Goal: Information Seeking & Learning: Learn about a topic

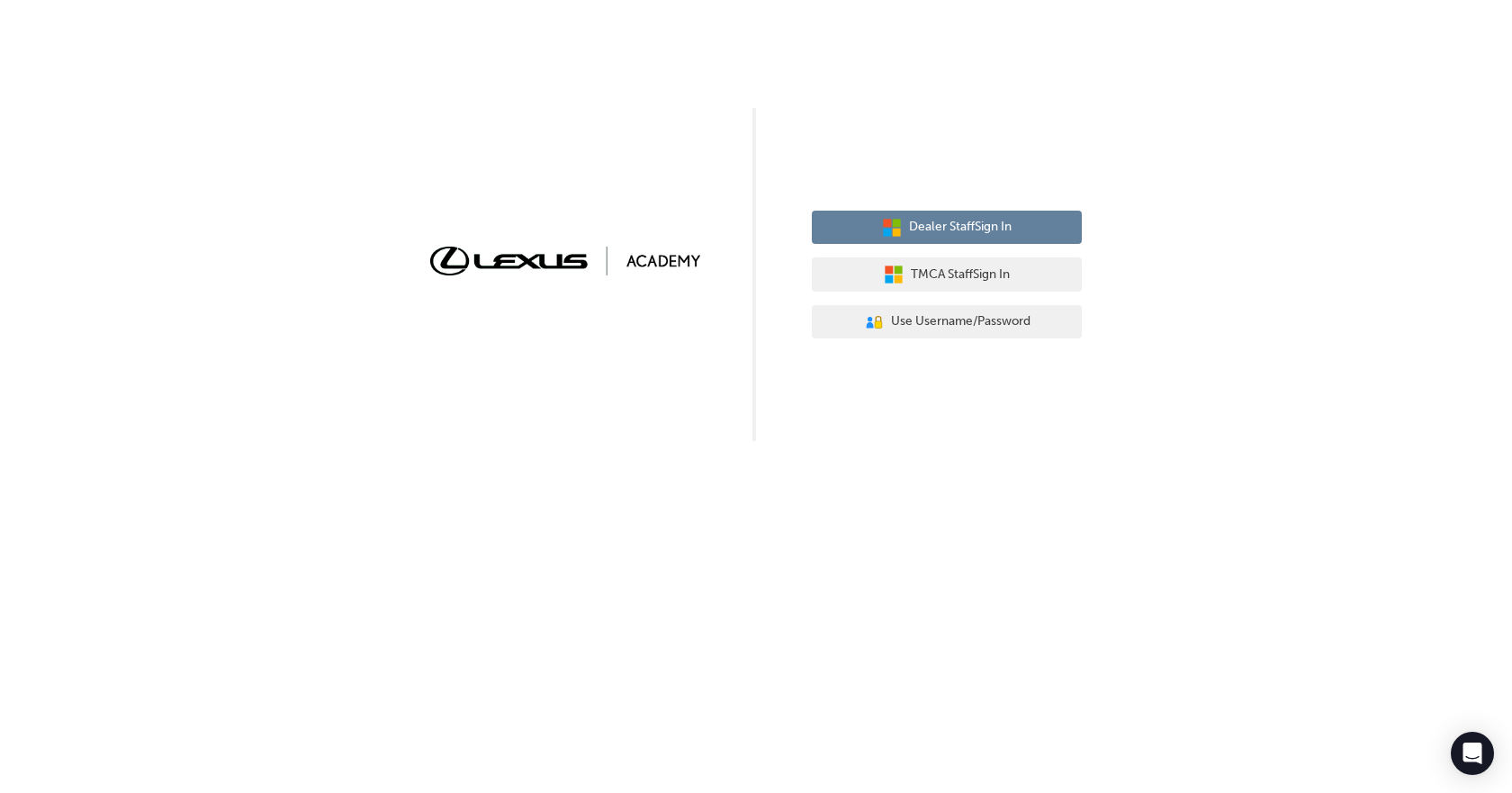
click at [952, 226] on span "Dealer Staff Sign In" at bounding box center [961, 227] width 103 height 21
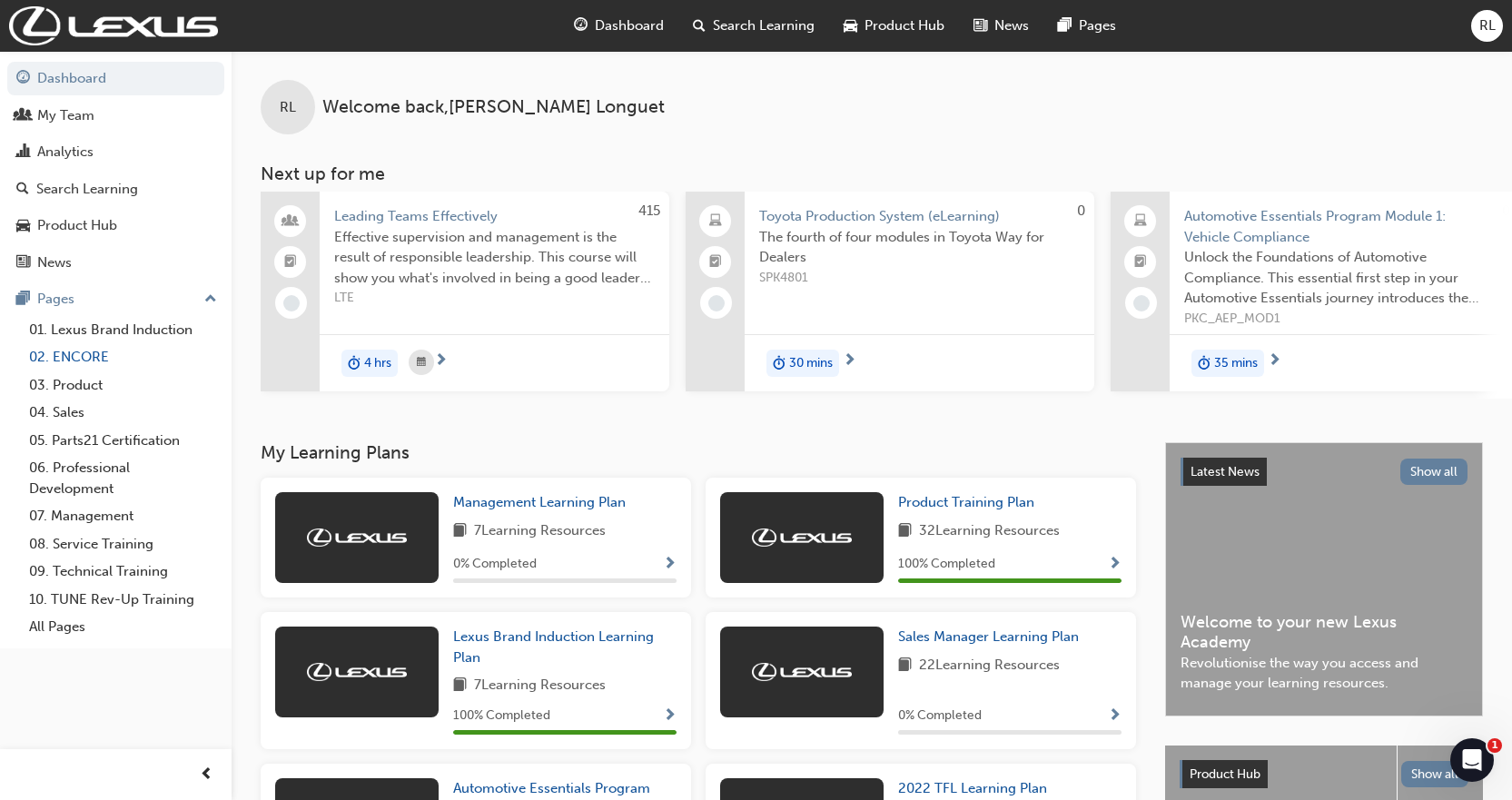
click at [78, 355] on link "02. ENCORE" at bounding box center [123, 357] width 203 height 28
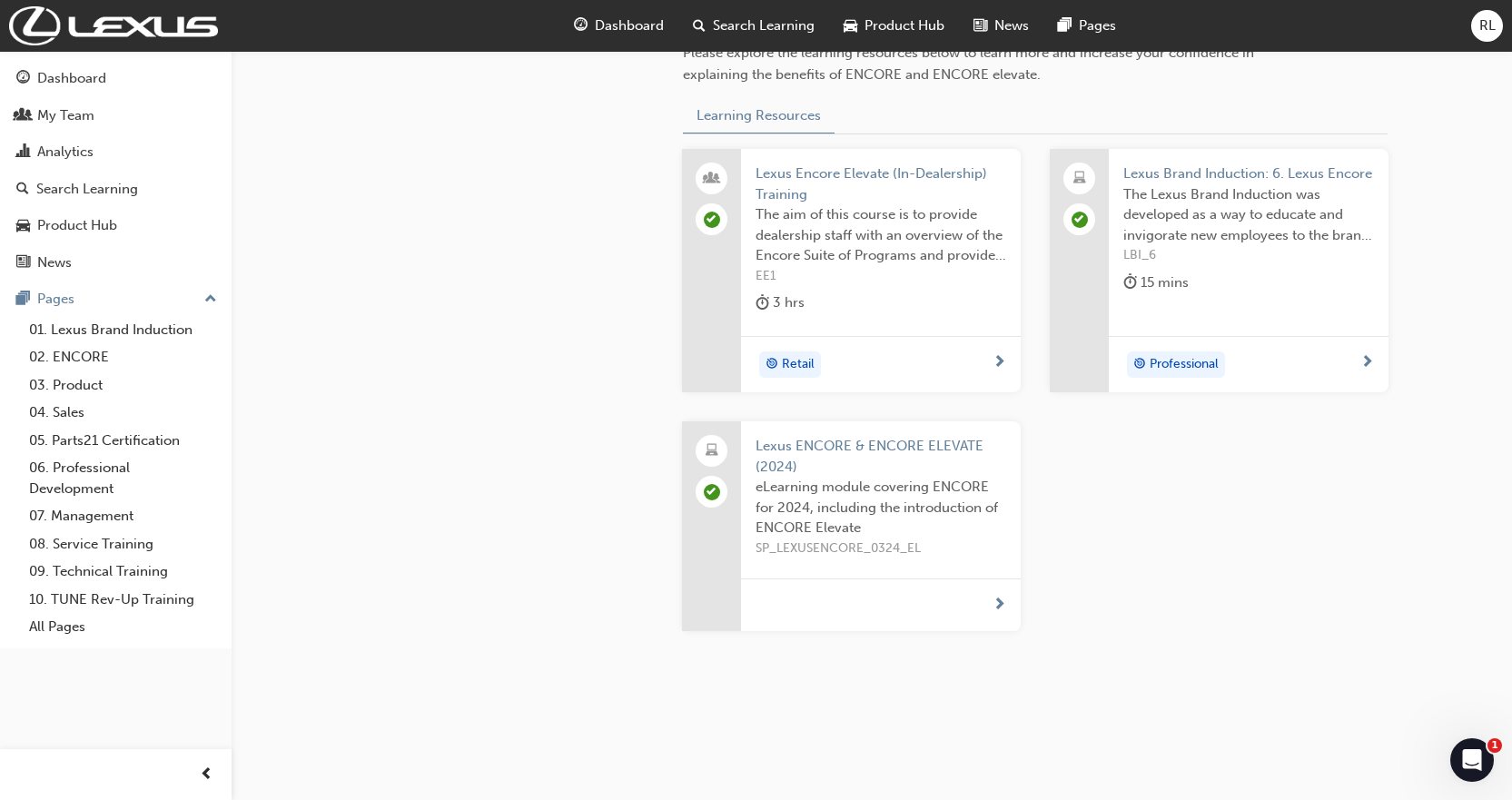
scroll to position [707, 0]
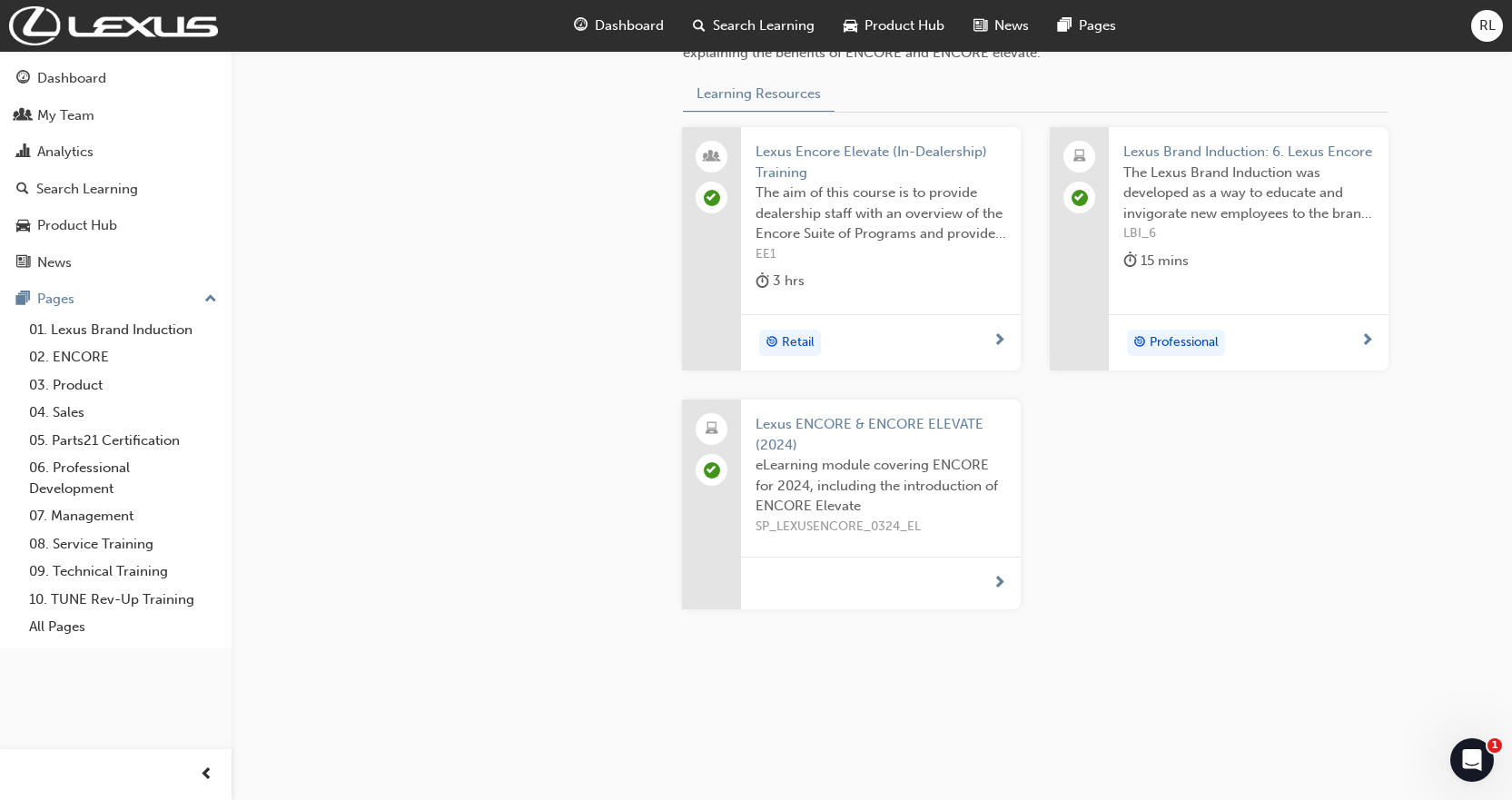
click at [1367, 336] on span "next-icon" at bounding box center [1367, 342] width 14 height 16
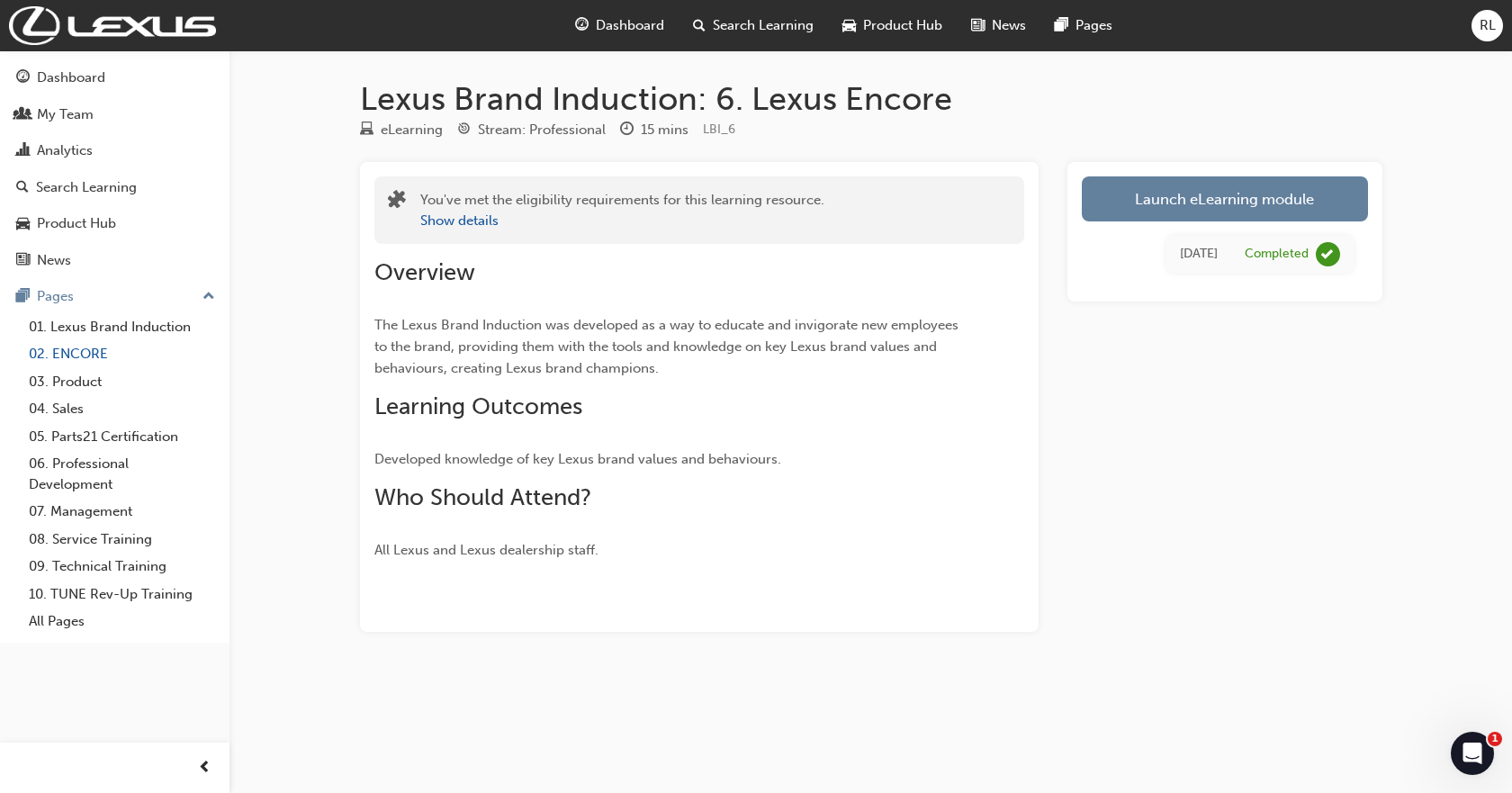
click at [76, 347] on link "02. ENCORE" at bounding box center [122, 354] width 201 height 28
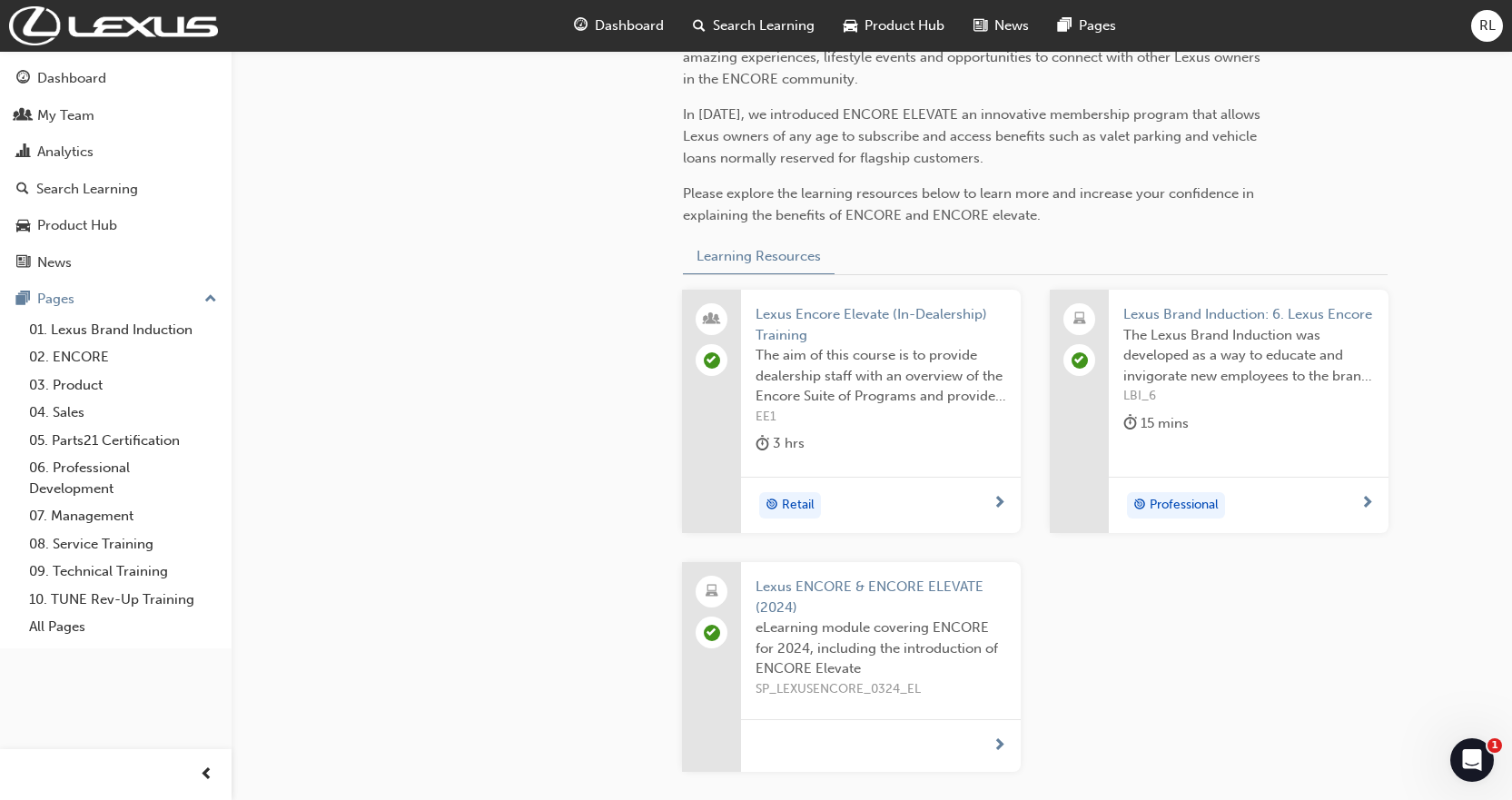
scroll to position [635, 0]
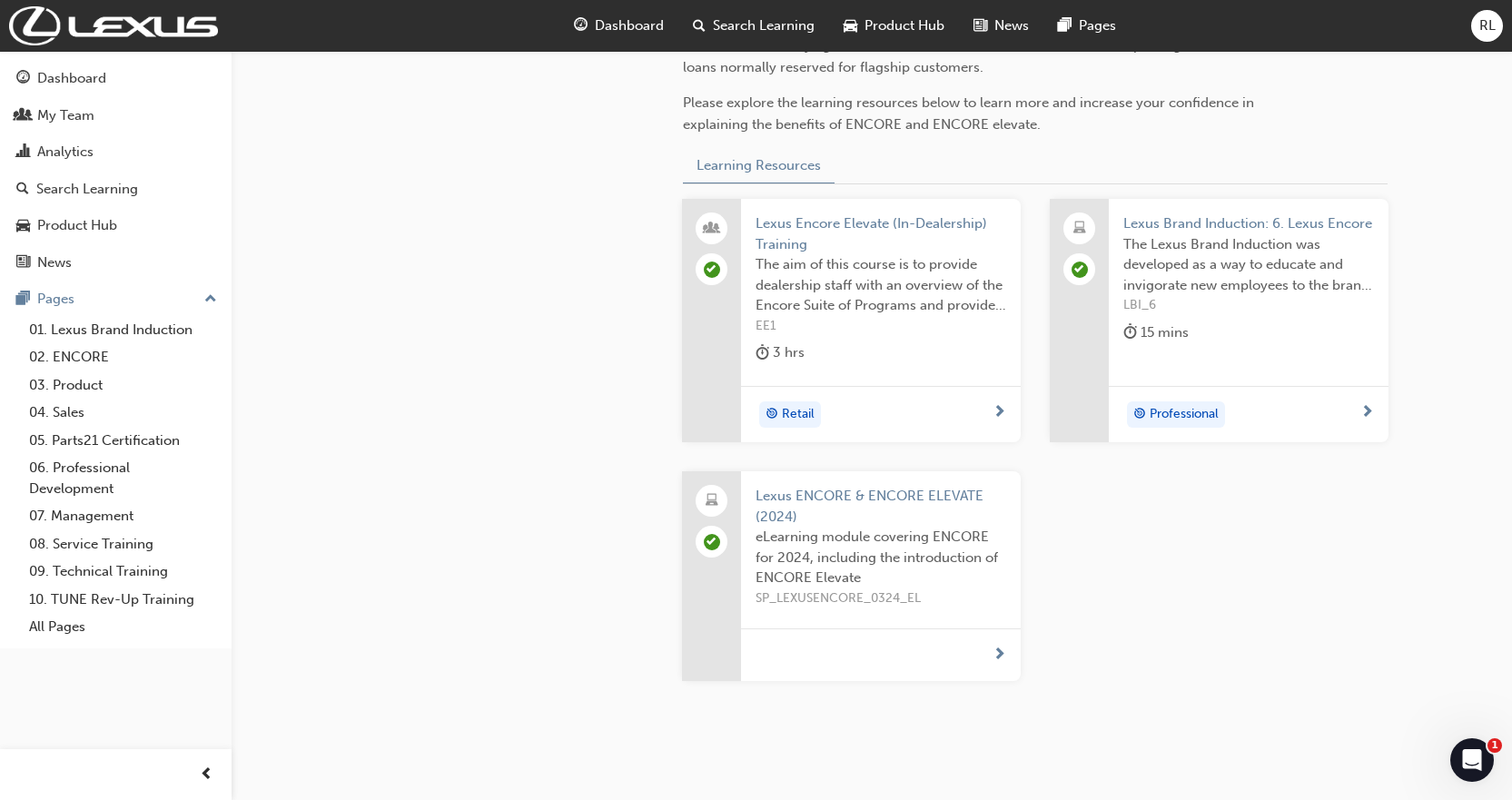
click at [996, 650] on span "next-icon" at bounding box center [999, 655] width 14 height 16
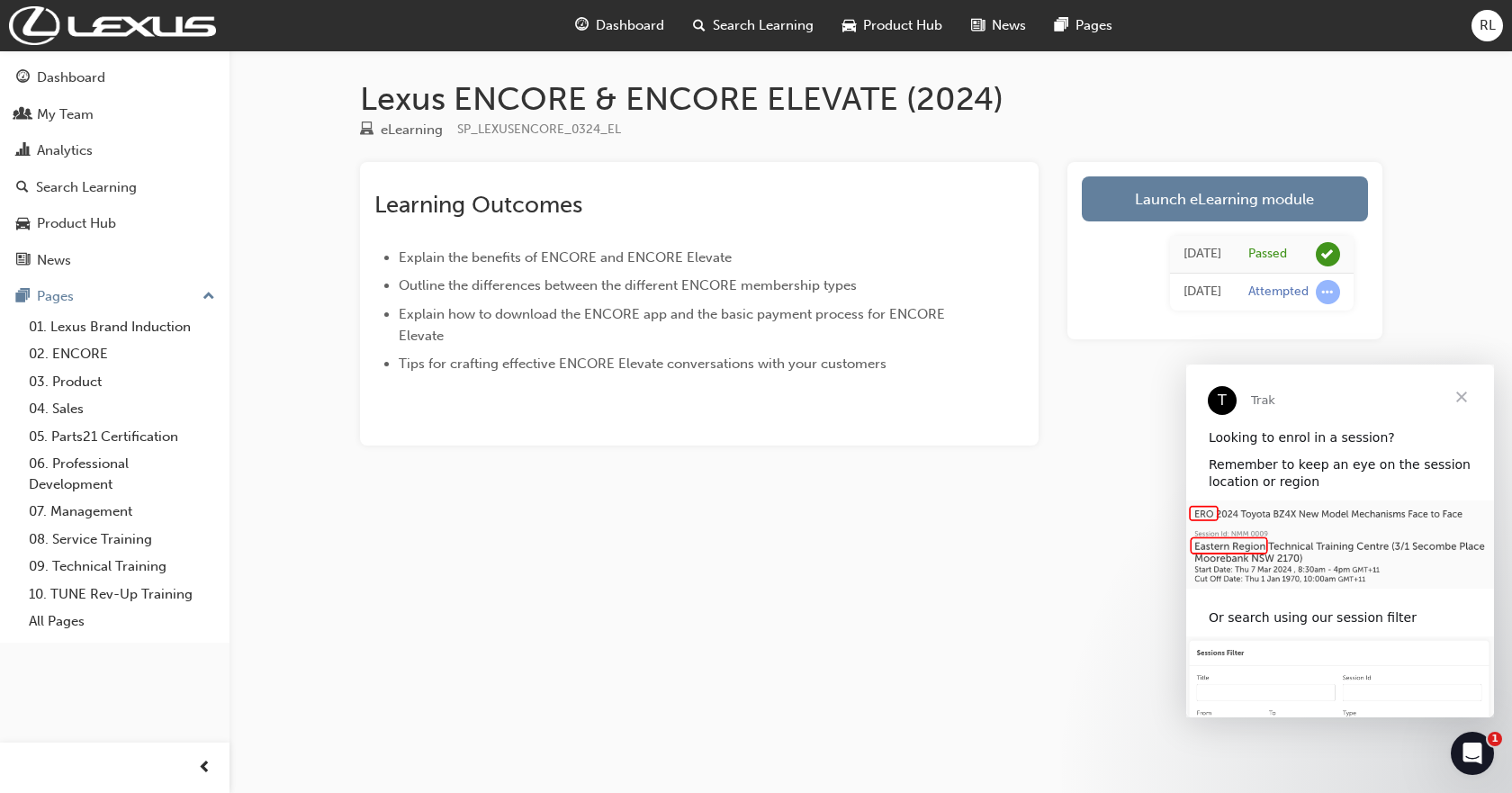
click at [1461, 396] on span "Close" at bounding box center [1462, 397] width 65 height 65
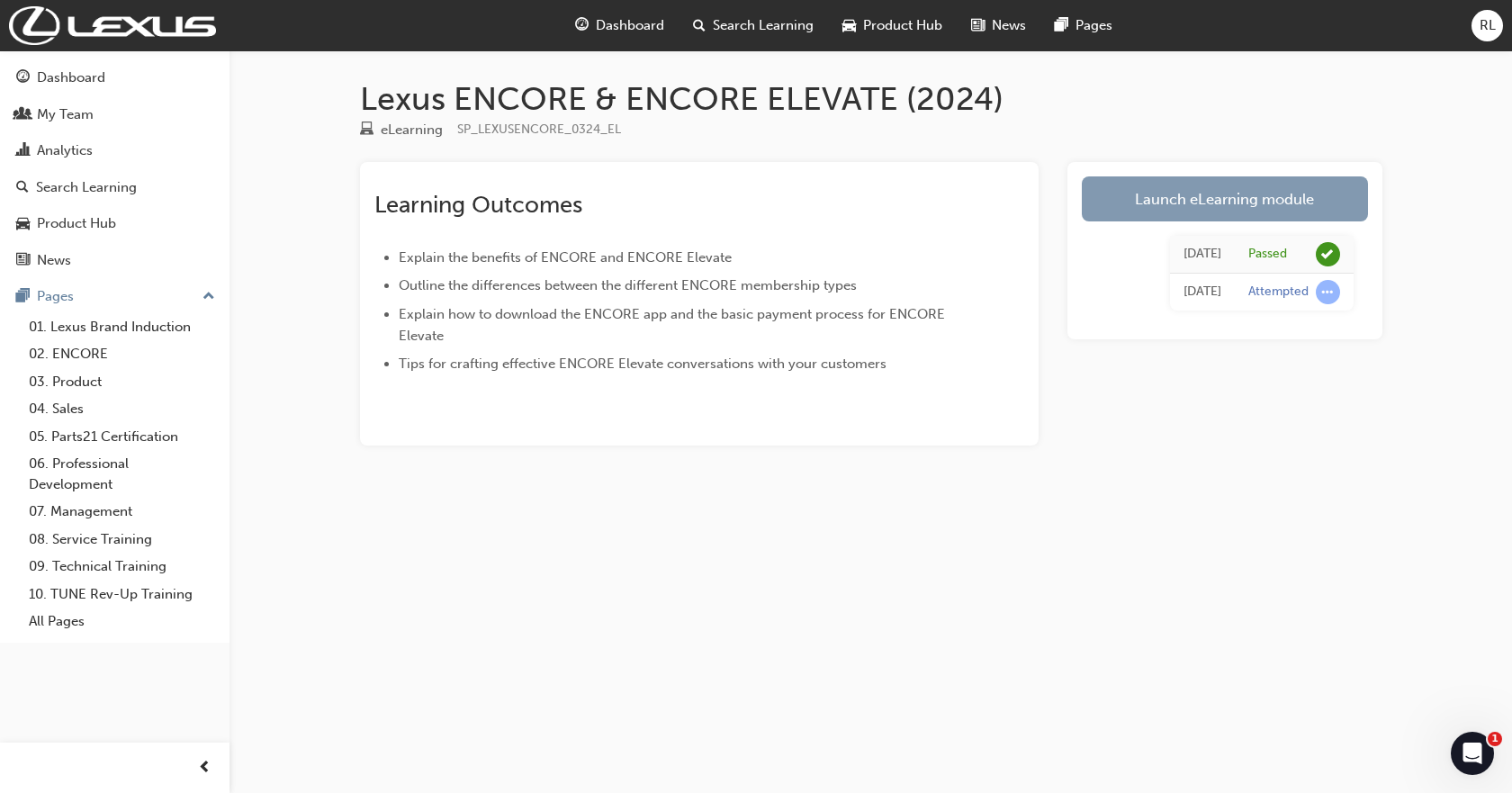
click at [1161, 190] on link "Launch eLearning module" at bounding box center [1225, 199] width 287 height 45
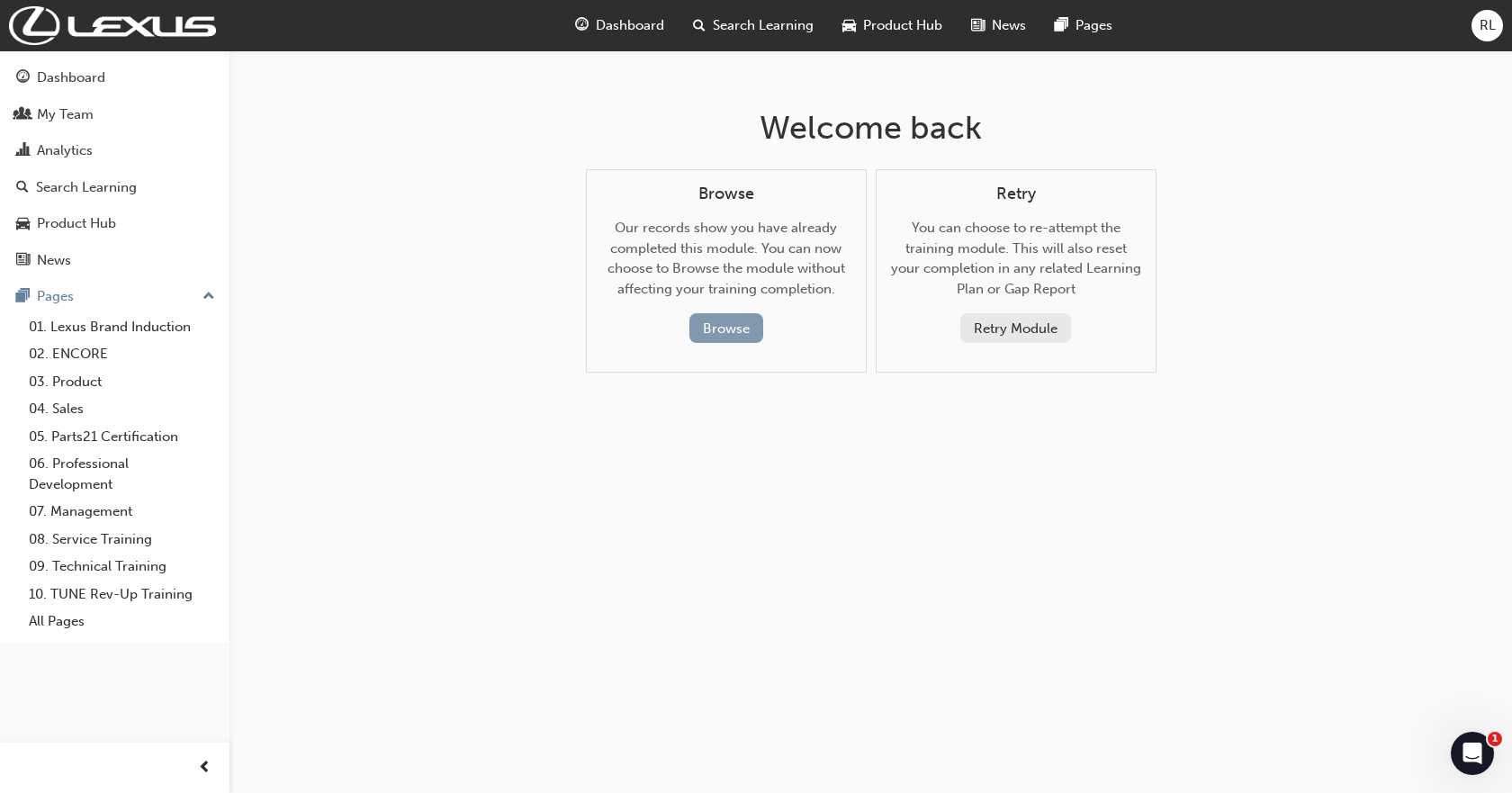
click at [718, 327] on button "Browse" at bounding box center [726, 328] width 74 height 30
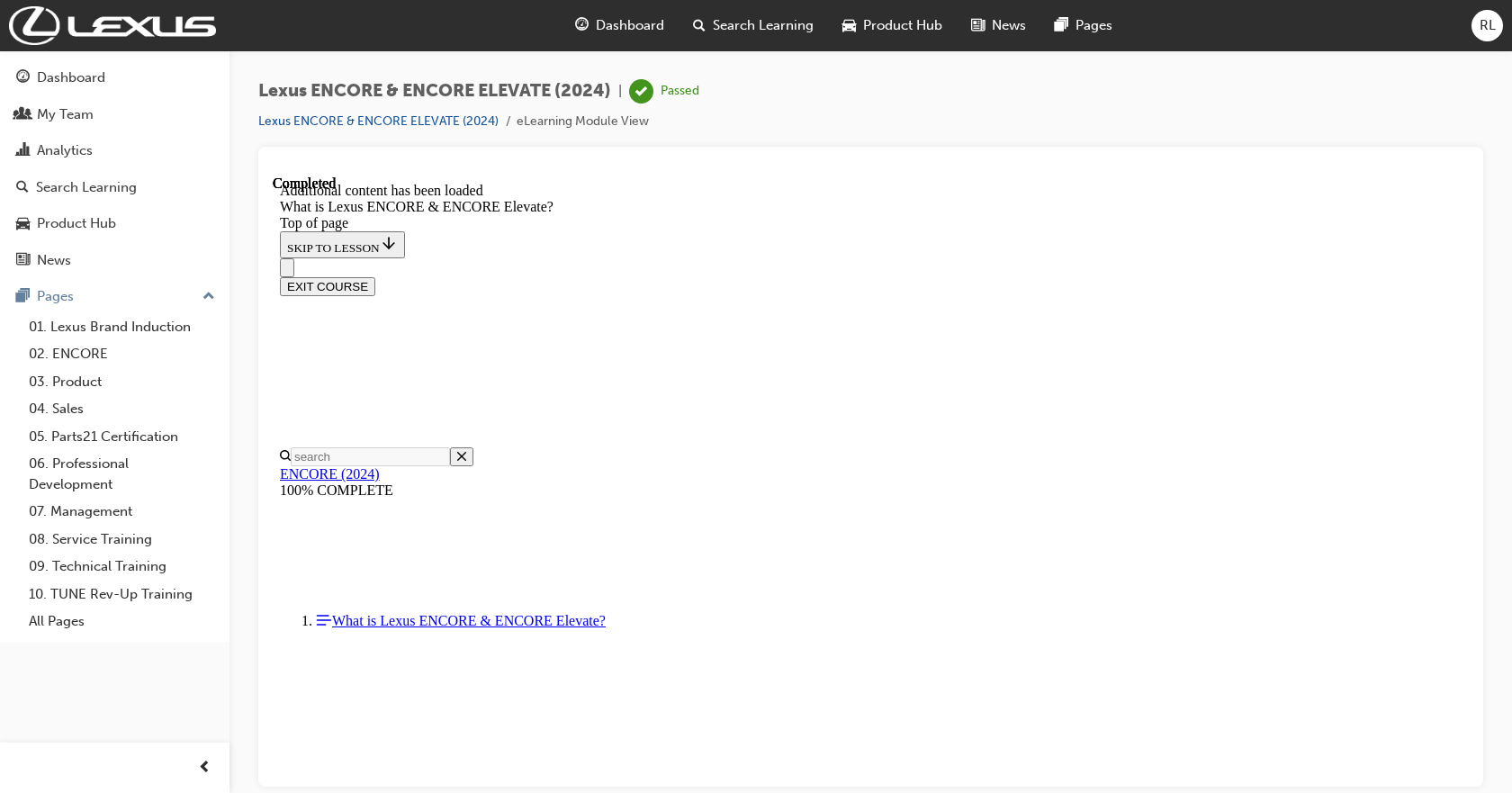
scroll to position [956, 0]
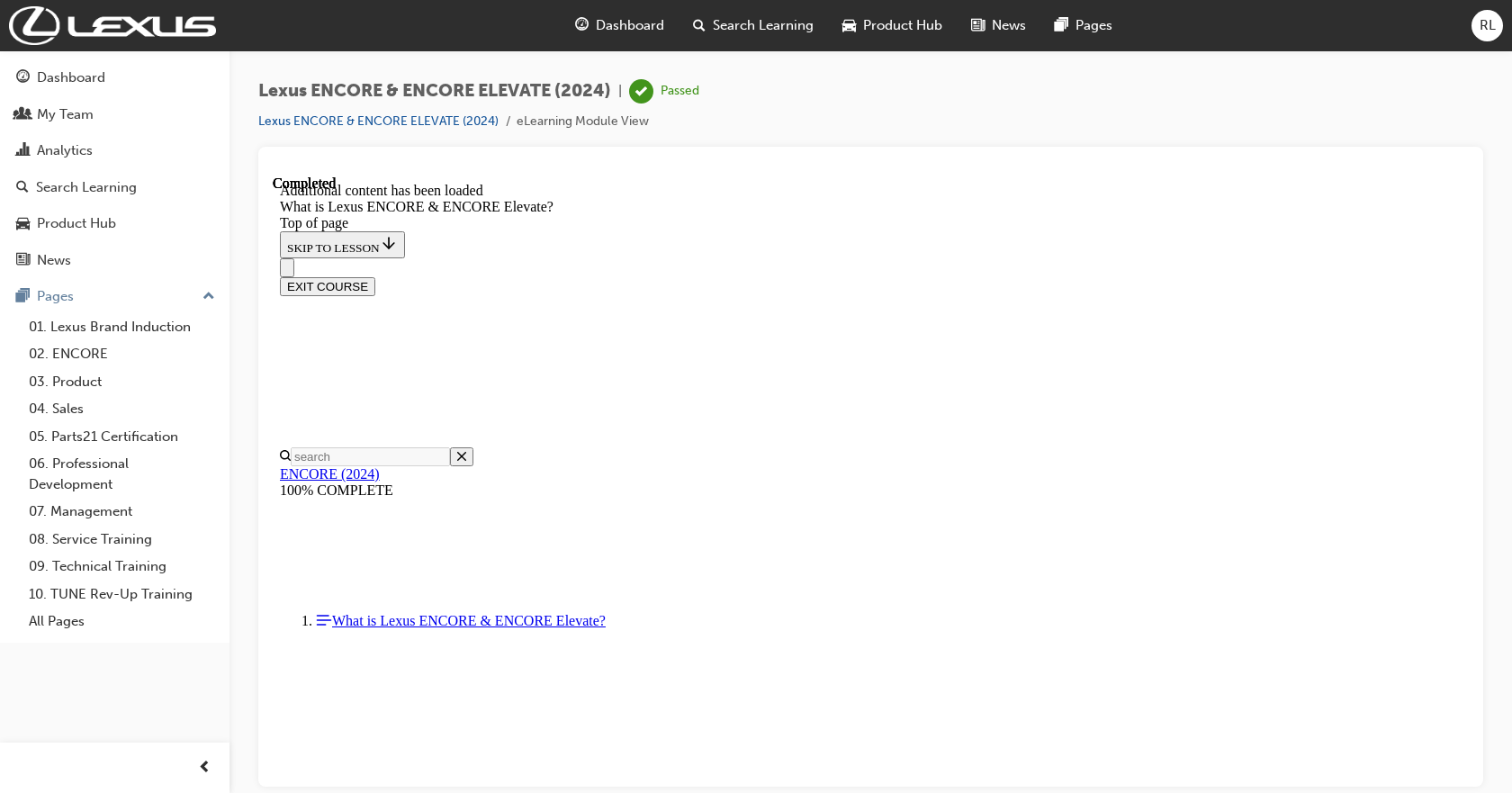
click at [287, 271] on icon "Close navigation menu" at bounding box center [287, 271] width 0 height 0
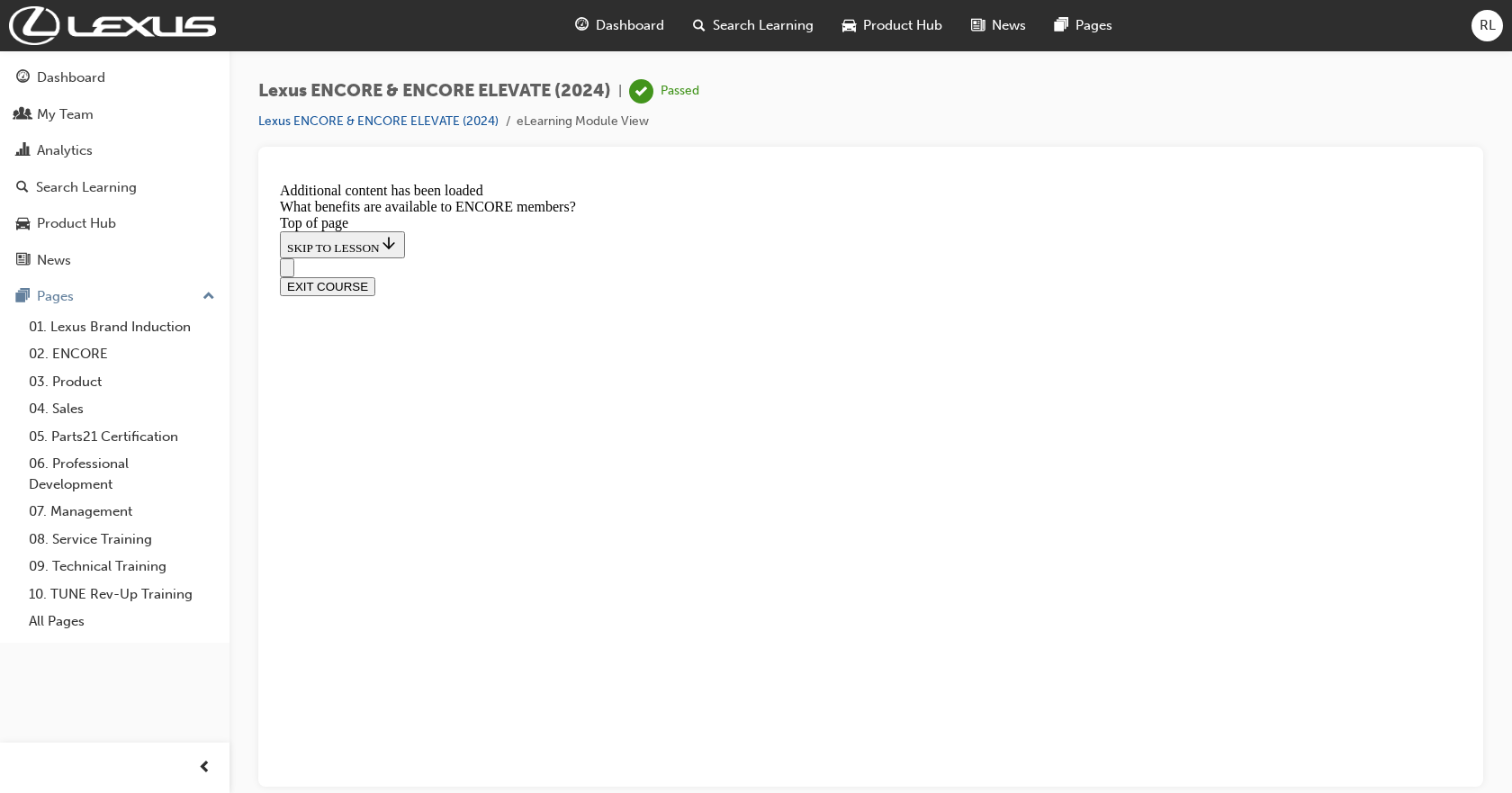
click at [287, 271] on icon "Open navigation menu" at bounding box center [287, 271] width 0 height 0
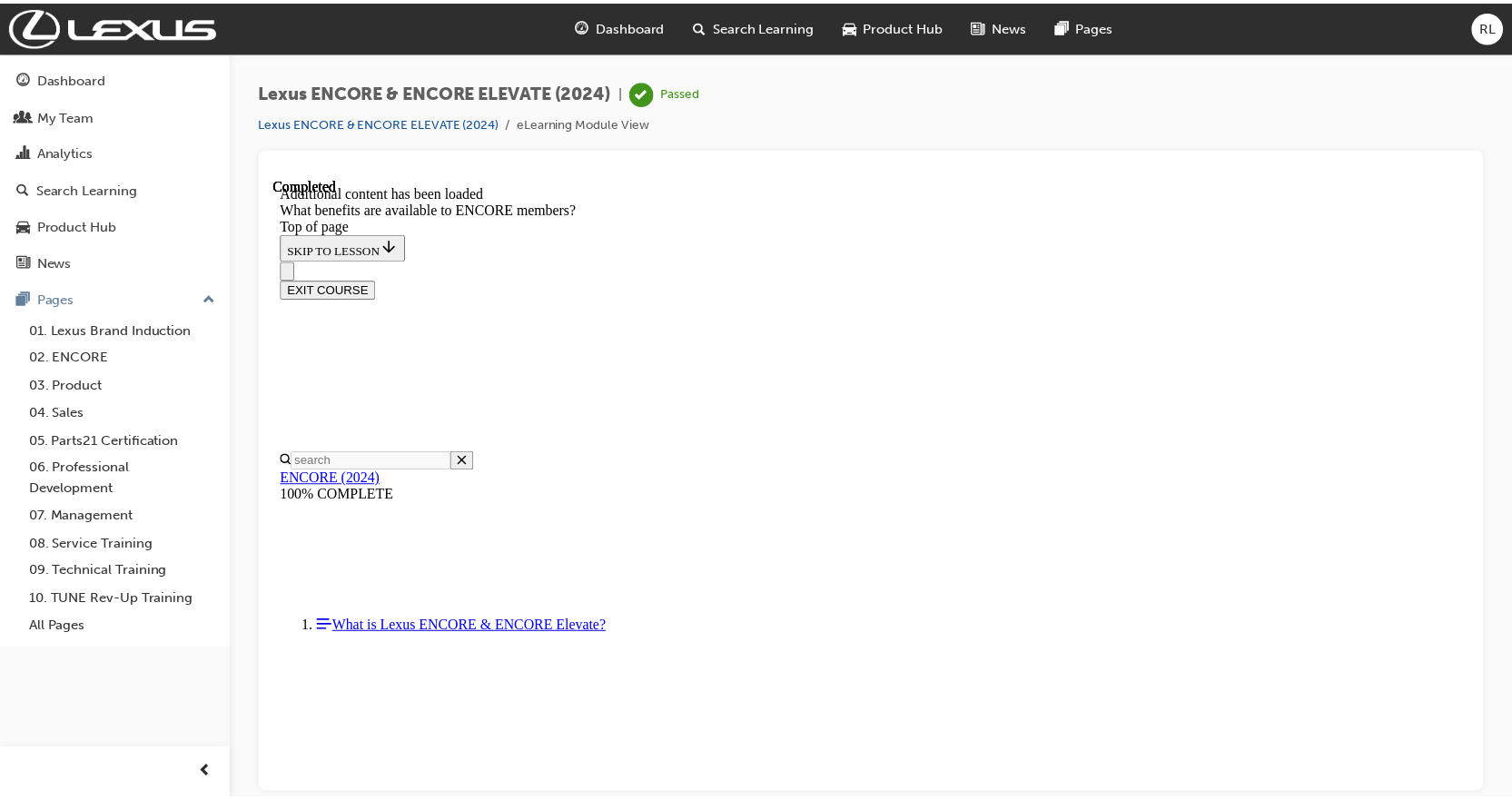
scroll to position [2145, 0]
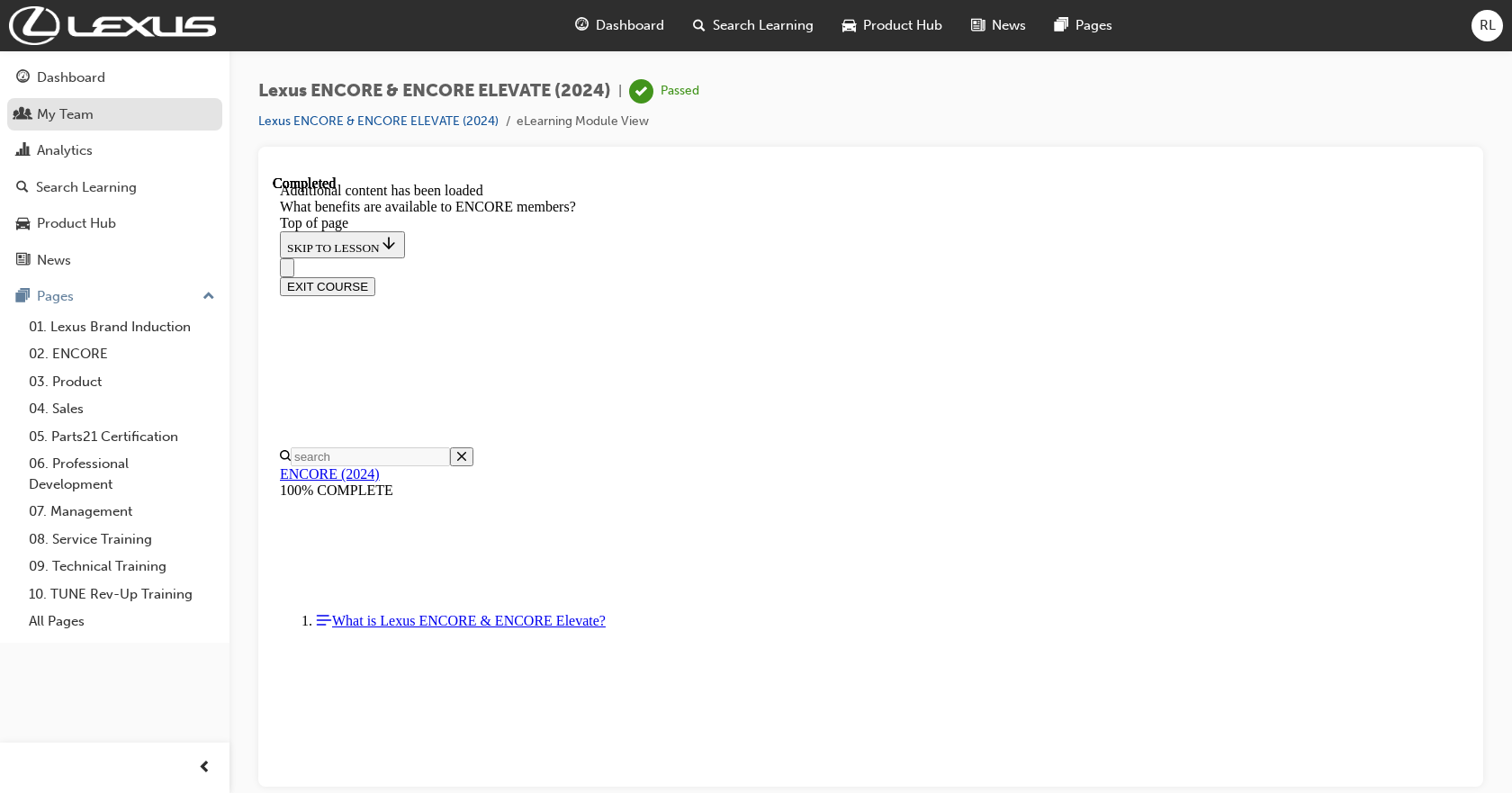
click at [86, 118] on div "My Team" at bounding box center [65, 114] width 57 height 21
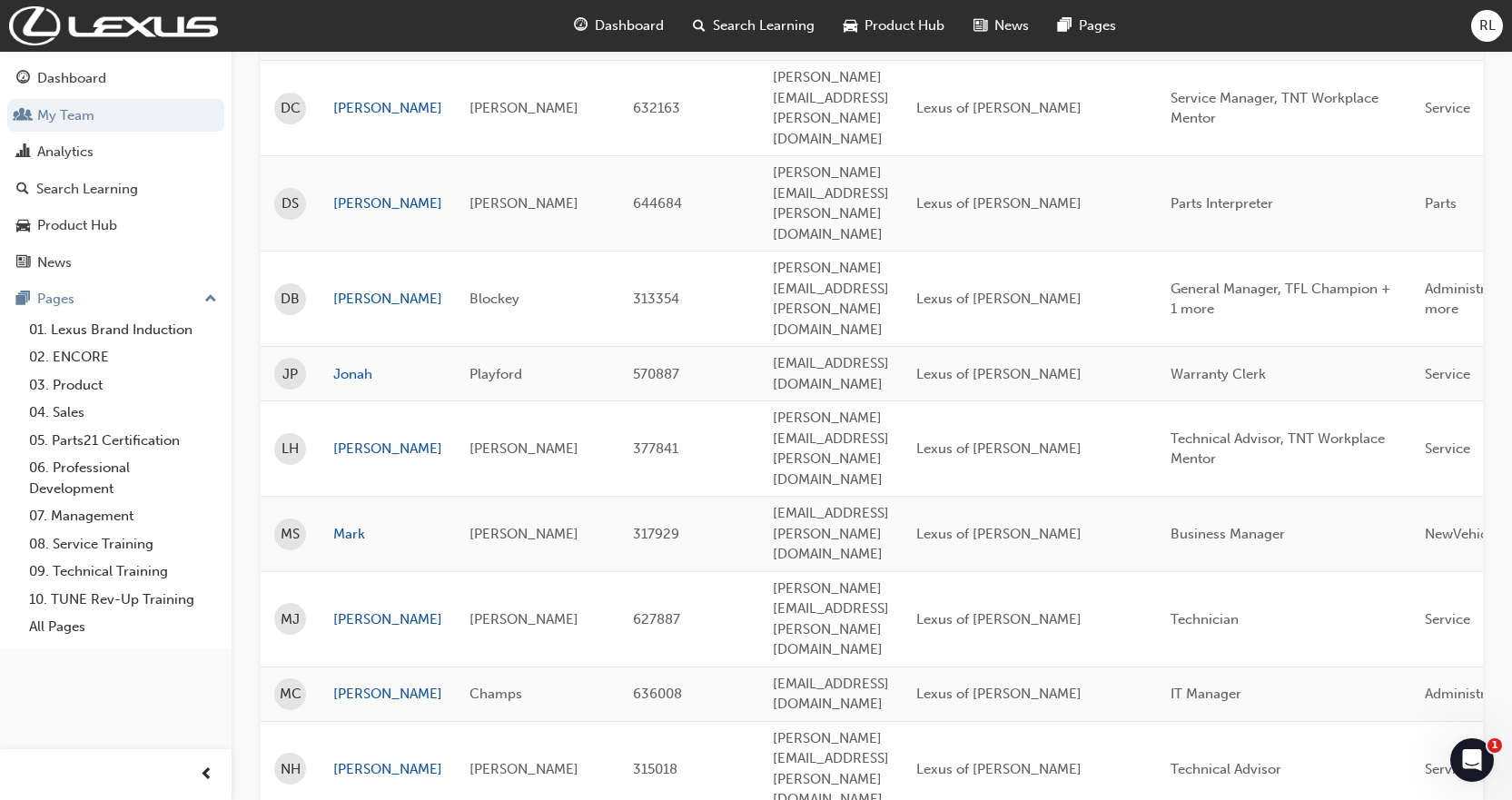
scroll to position [545, 0]
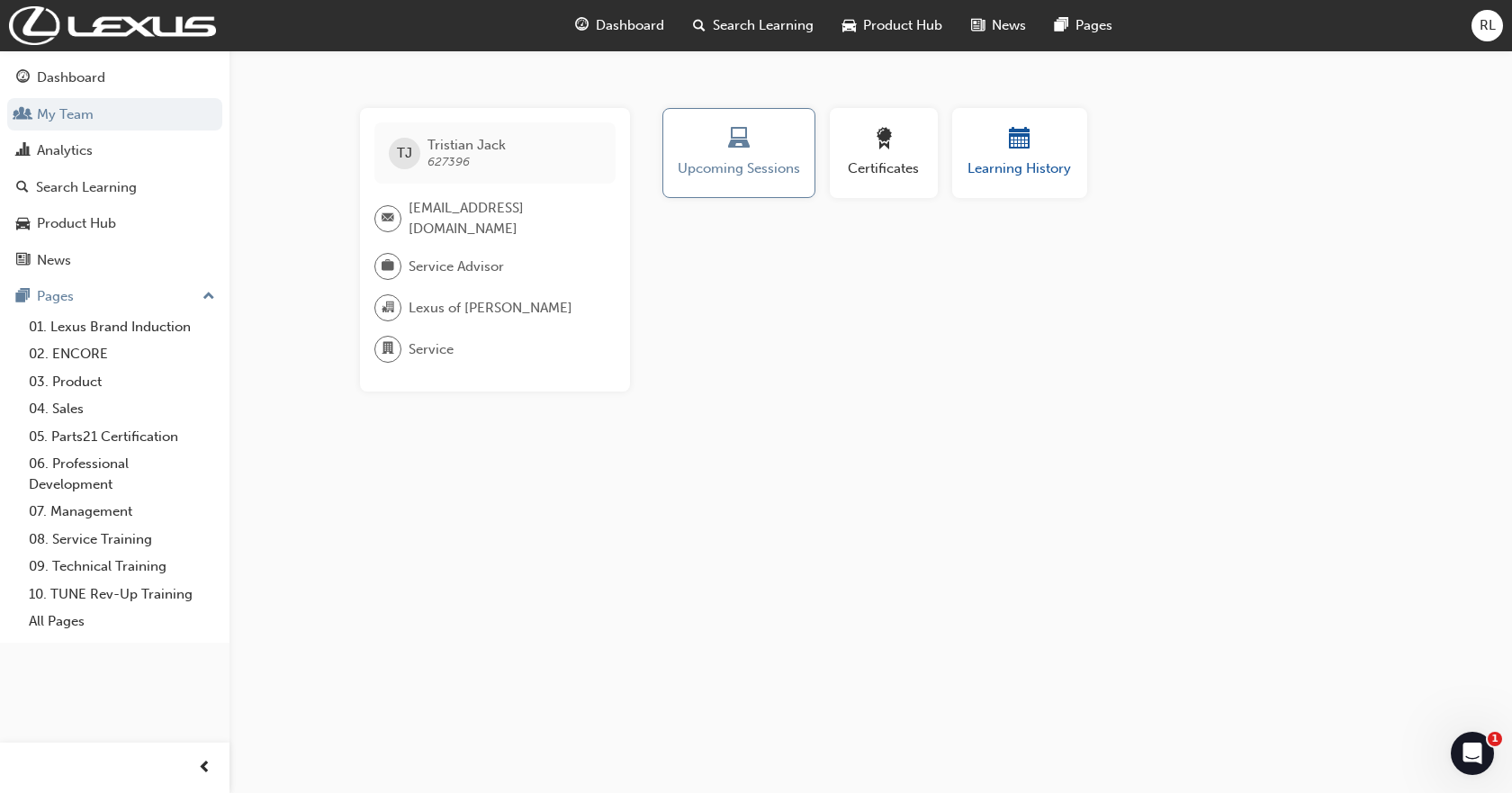
click at [1014, 136] on span "calendar-icon" at bounding box center [1020, 140] width 22 height 24
